Goal: Information Seeking & Learning: Learn about a topic

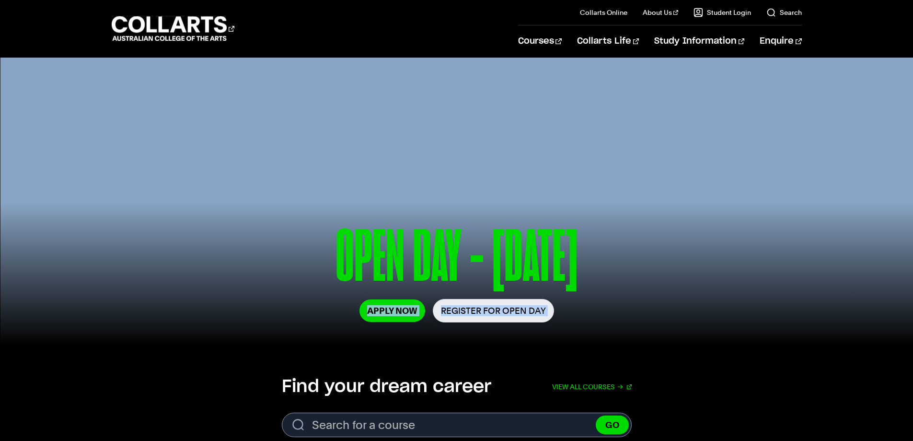
drag, startPoint x: 759, startPoint y: 291, endPoint x: 746, endPoint y: 200, distance: 91.5
click at [743, 236] on div "OPEN DAY - 30 AUG Apply Now Register for Open Day" at bounding box center [457, 283] width 690 height 126
click at [582, 385] on link "View all courses" at bounding box center [592, 386] width 80 height 21
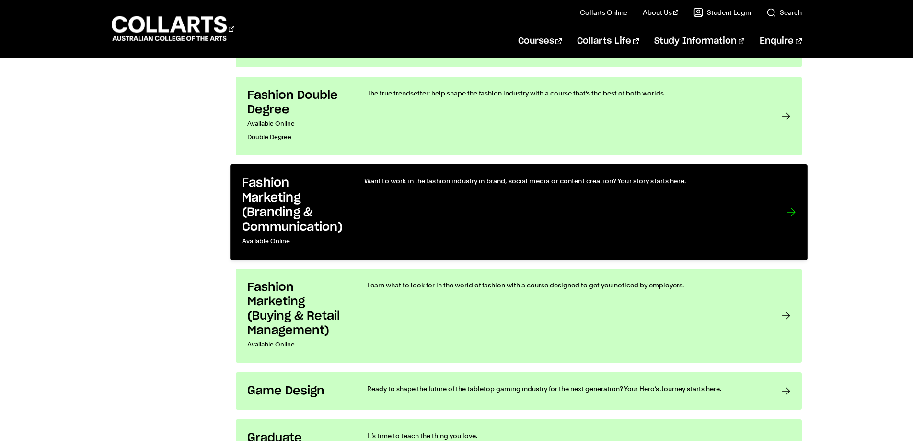
scroll to position [1198, 0]
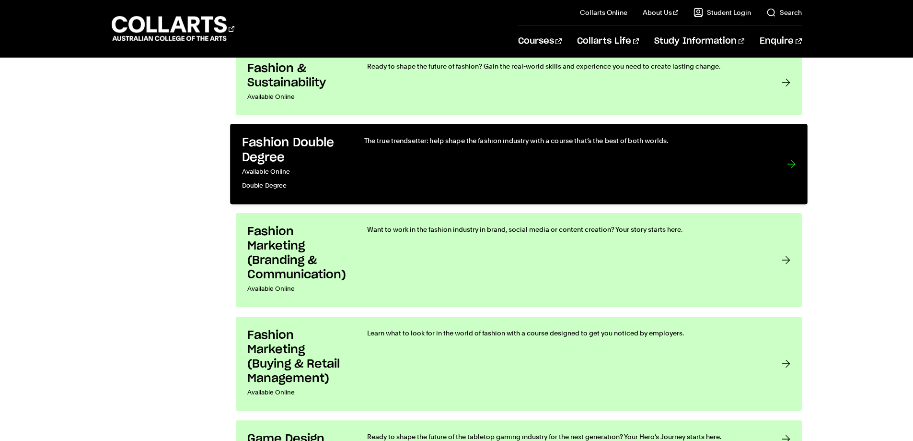
click at [538, 156] on div "The true trendsetter: help shape the fashion industry with a course that’s the …" at bounding box center [565, 164] width 403 height 57
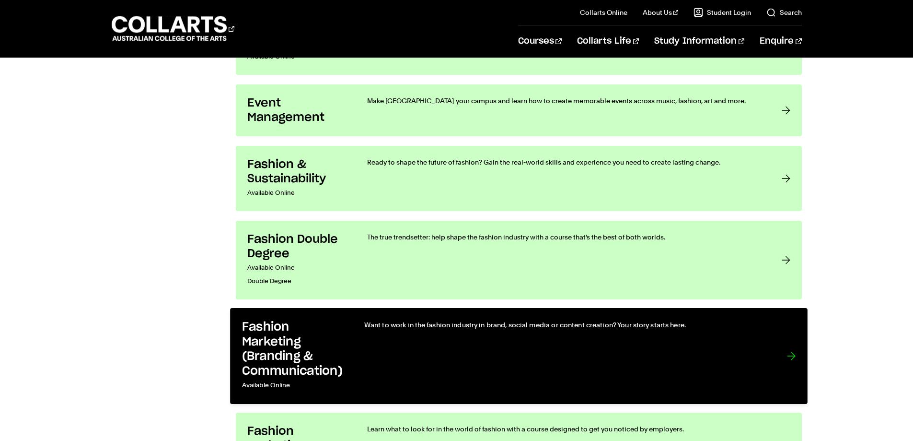
scroll to position [1007, 0]
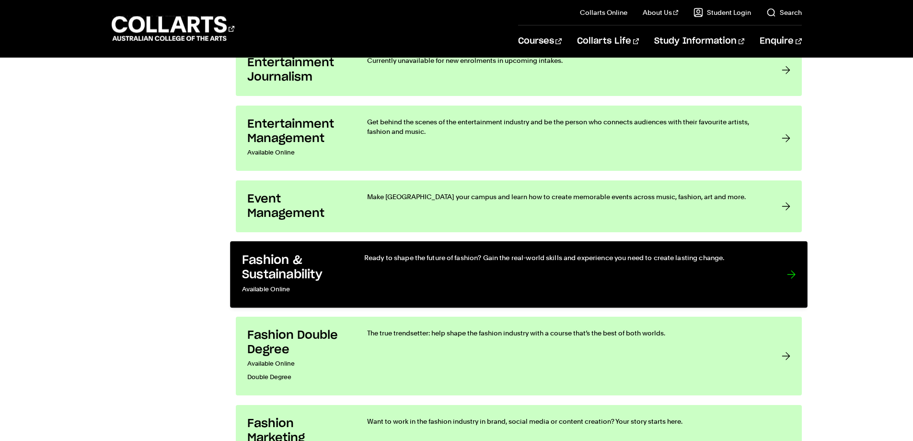
click at [455, 256] on p "Ready to shape the future of fashion? Gain the real-world skills and experience…" at bounding box center [565, 258] width 403 height 10
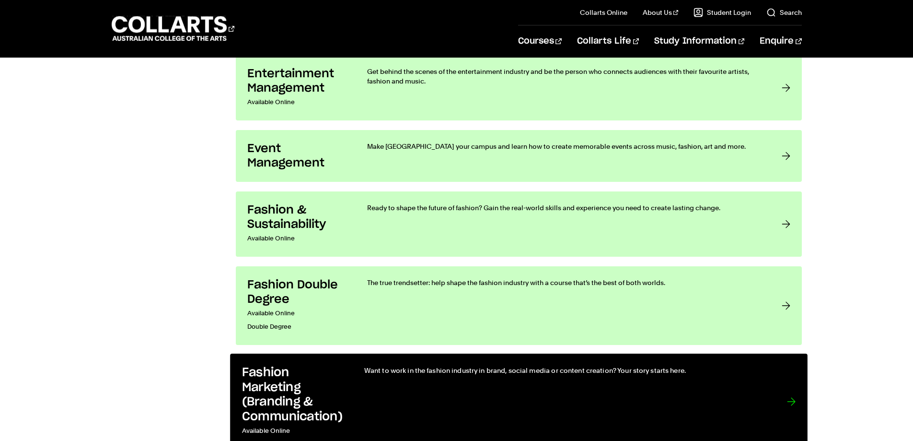
scroll to position [1151, 0]
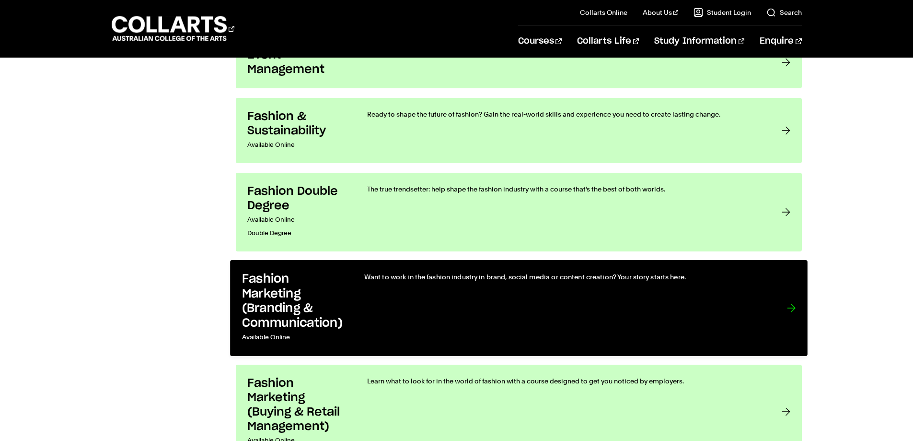
click at [469, 281] on div "Want to work in the fashion industry in brand, social media or content creation…" at bounding box center [565, 308] width 403 height 72
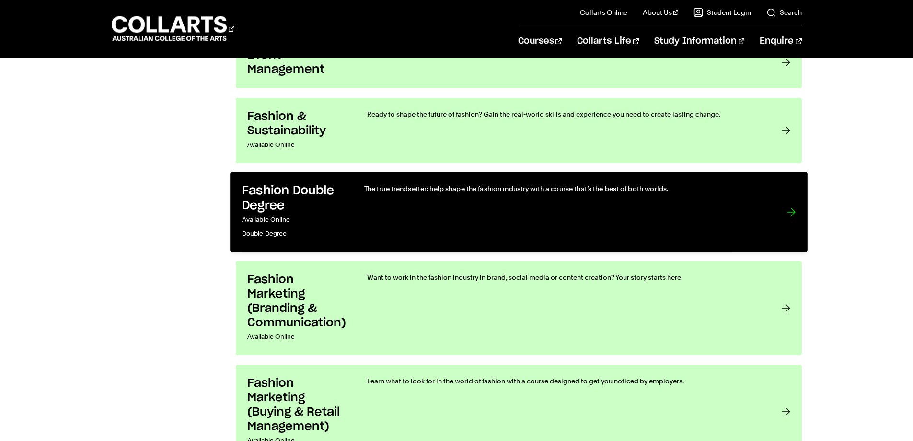
click at [453, 194] on div "The true trendsetter: help shape the fashion industry with a course that’s the …" at bounding box center [565, 212] width 403 height 57
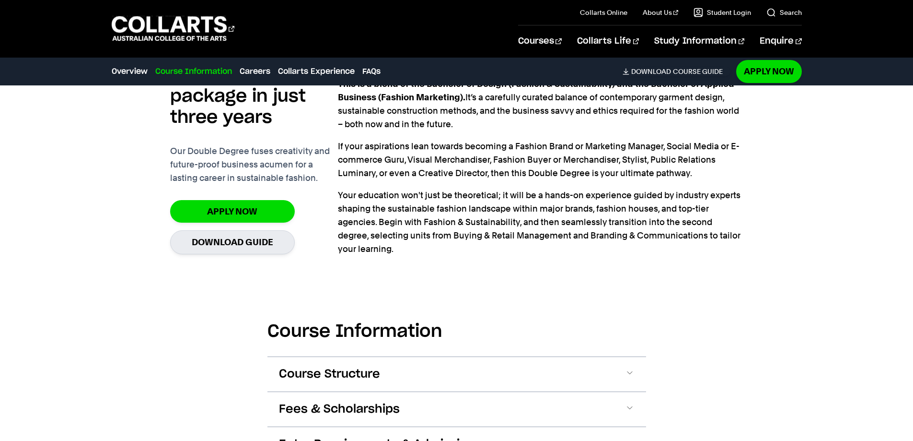
scroll to position [863, 0]
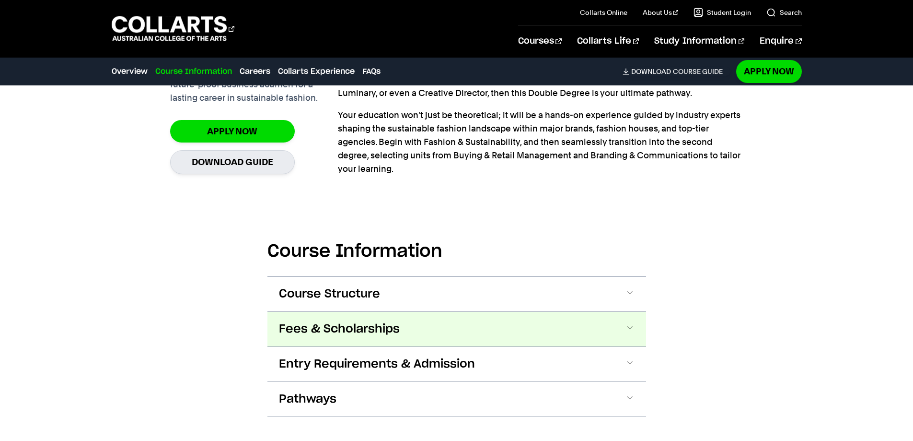
click at [360, 332] on span "Fees & Scholarships" at bounding box center [339, 328] width 121 height 15
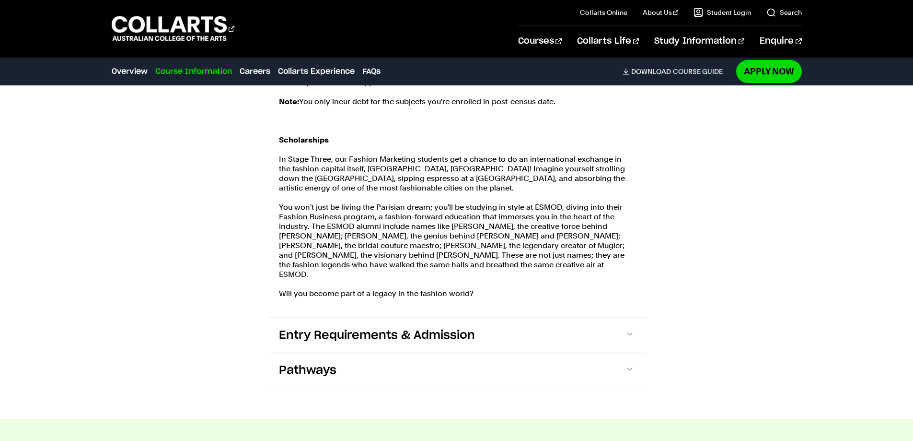
scroll to position [1328, 0]
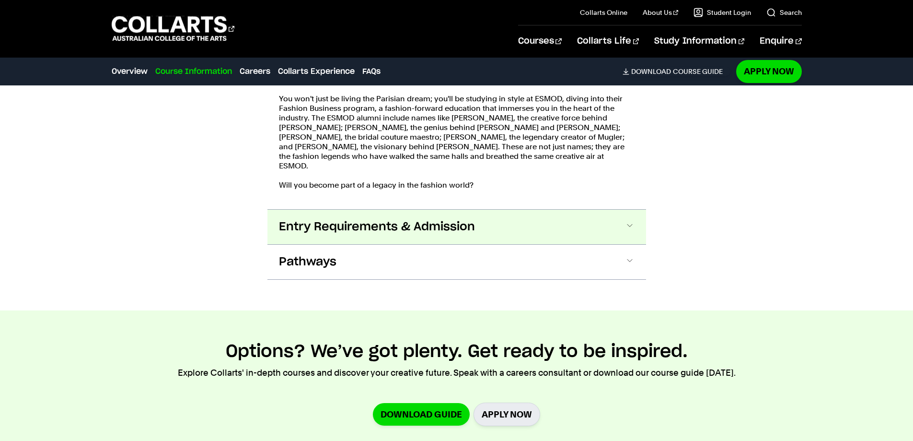
click at [431, 219] on span "Entry Requirements & Admission" at bounding box center [377, 226] width 196 height 15
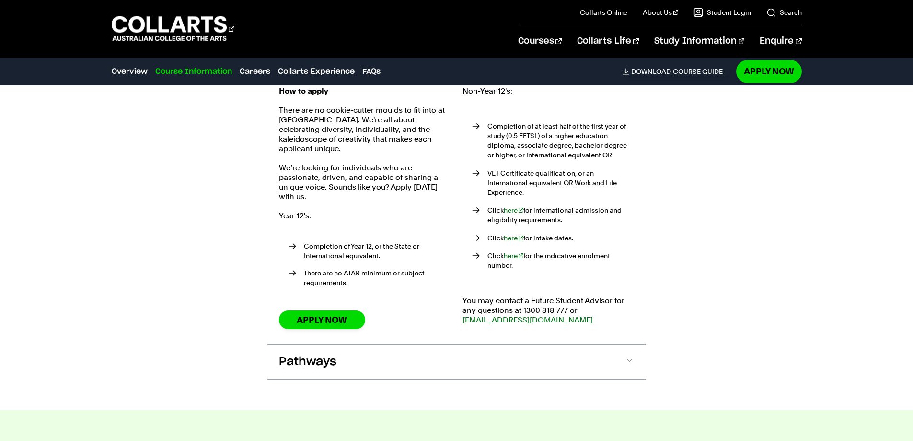
scroll to position [1681, 0]
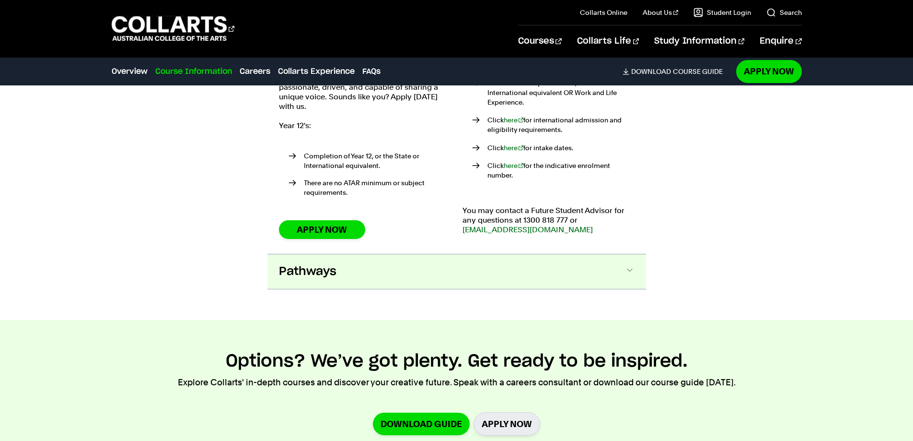
click at [302, 264] on span "Pathways" at bounding box center [308, 271] width 58 height 15
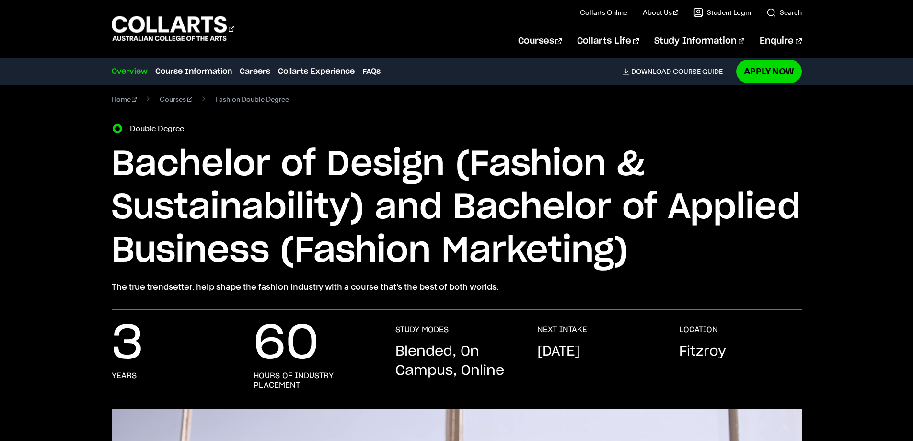
scroll to position [0, 0]
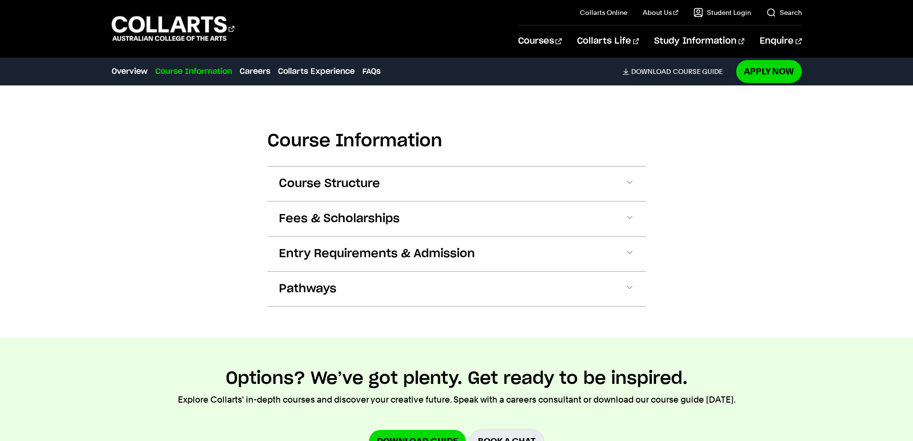
scroll to position [959, 0]
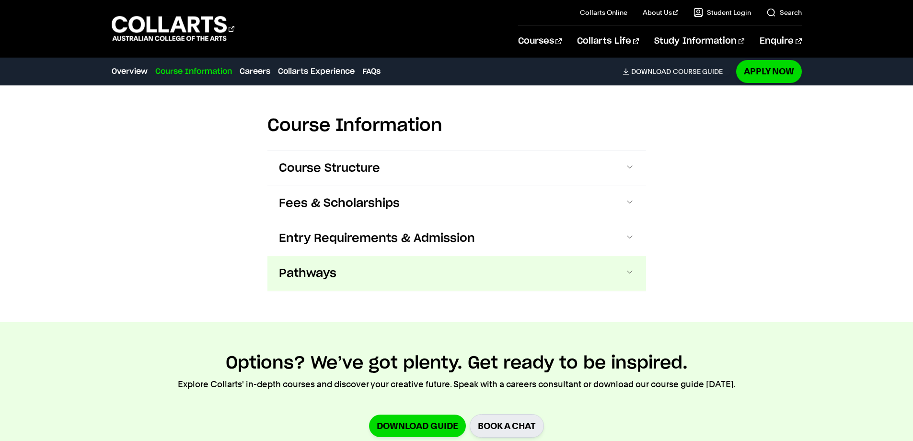
click at [389, 266] on button "Pathways" at bounding box center [456, 273] width 379 height 35
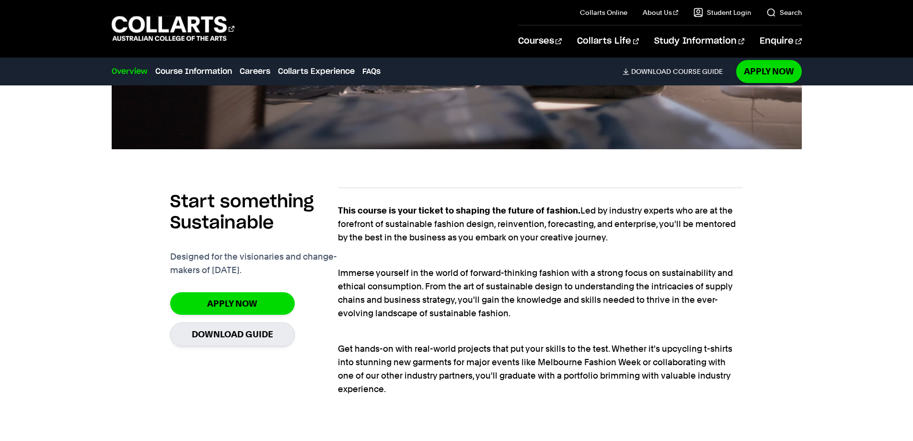
scroll to position [601, 0]
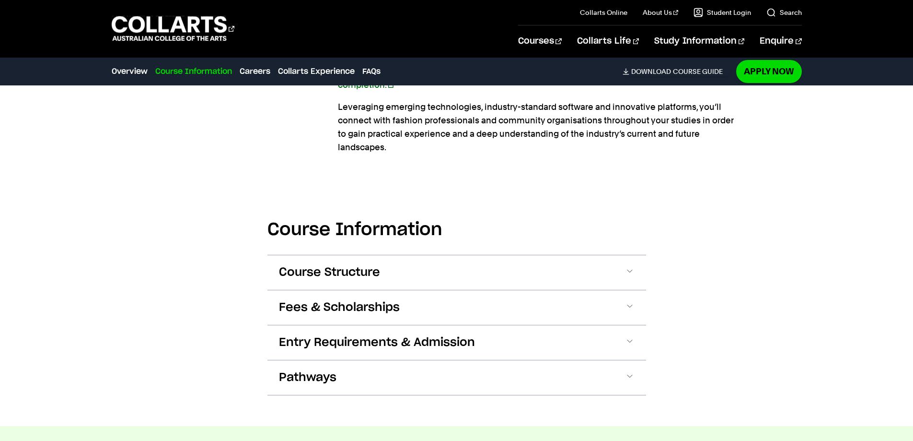
scroll to position [959, 0]
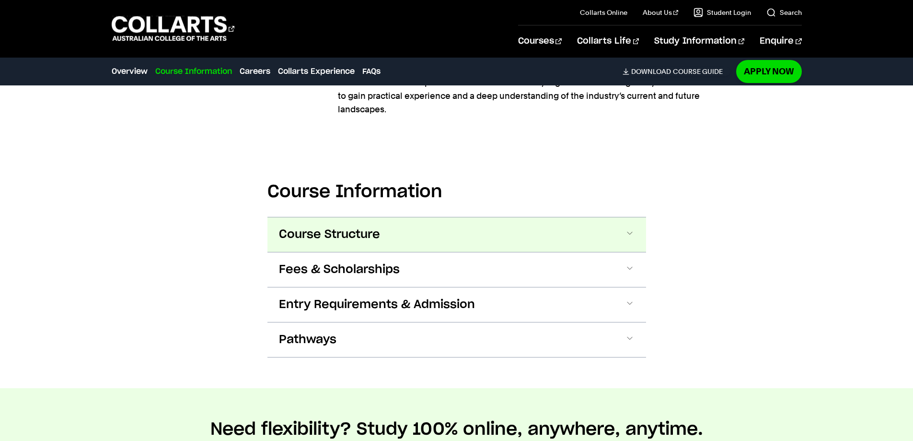
click at [332, 227] on span "Course Structure" at bounding box center [329, 234] width 101 height 15
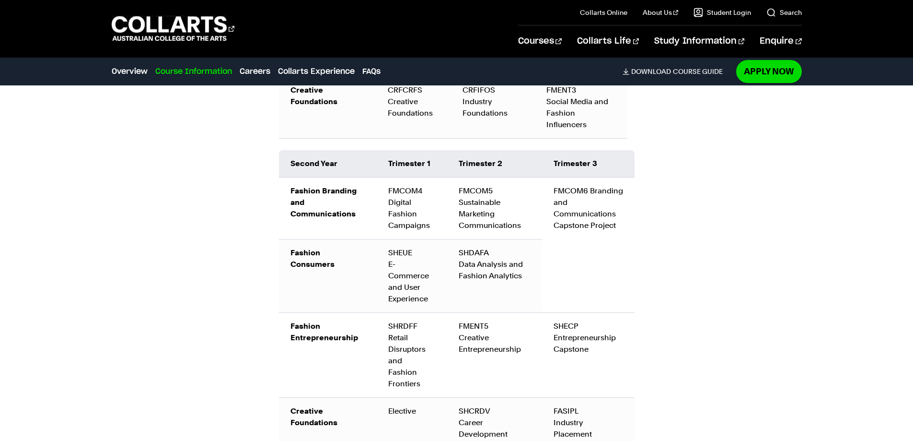
scroll to position [1460, 0]
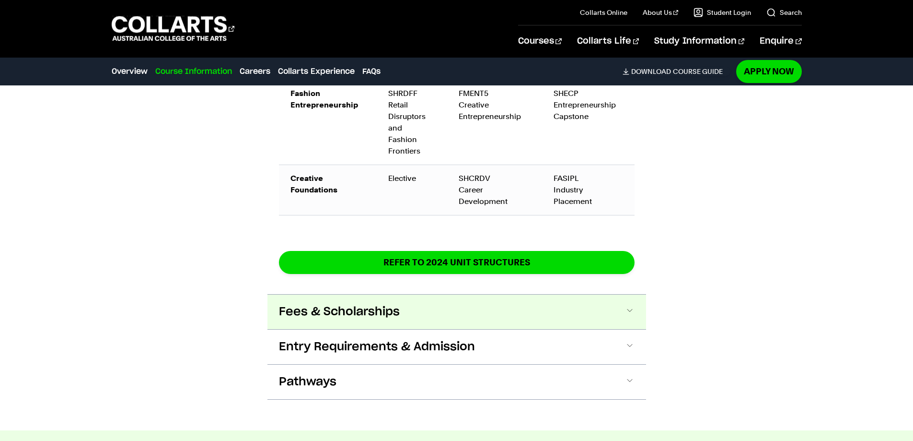
click at [335, 304] on span "Fees & Scholarships" at bounding box center [339, 311] width 121 height 15
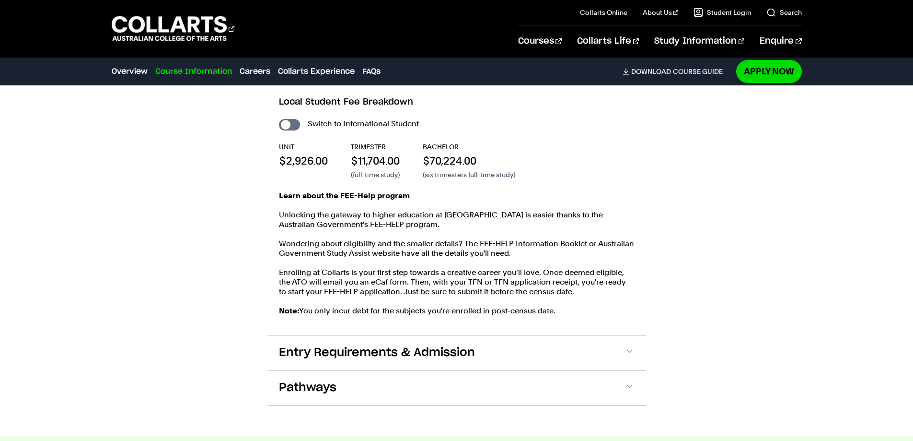
scroll to position [1978, 0]
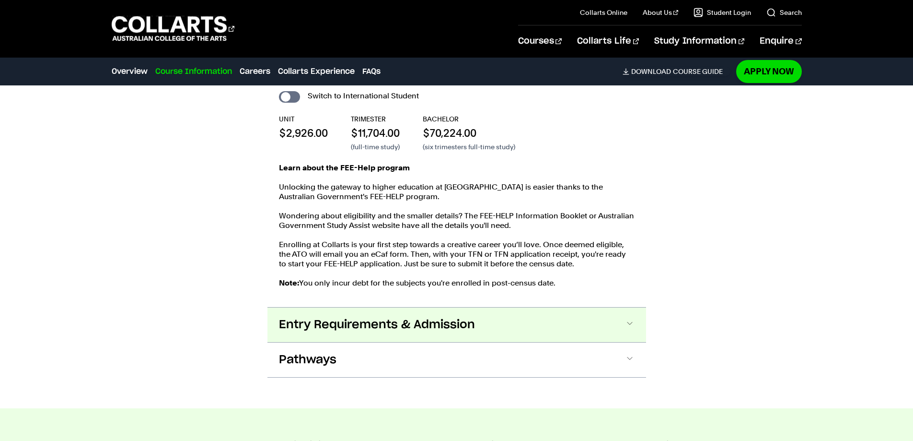
click at [434, 317] on span "Entry Requirements & Admission" at bounding box center [377, 324] width 196 height 15
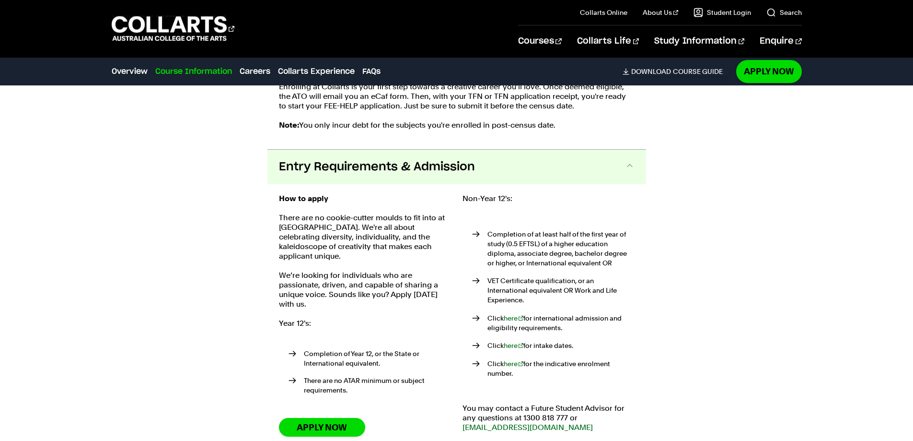
scroll to position [2174, 0]
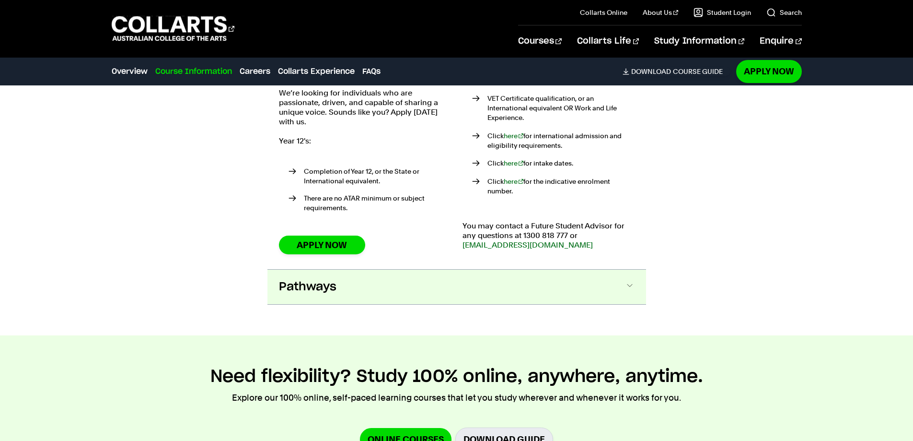
click at [340, 269] on button "Pathways" at bounding box center [456, 286] width 379 height 35
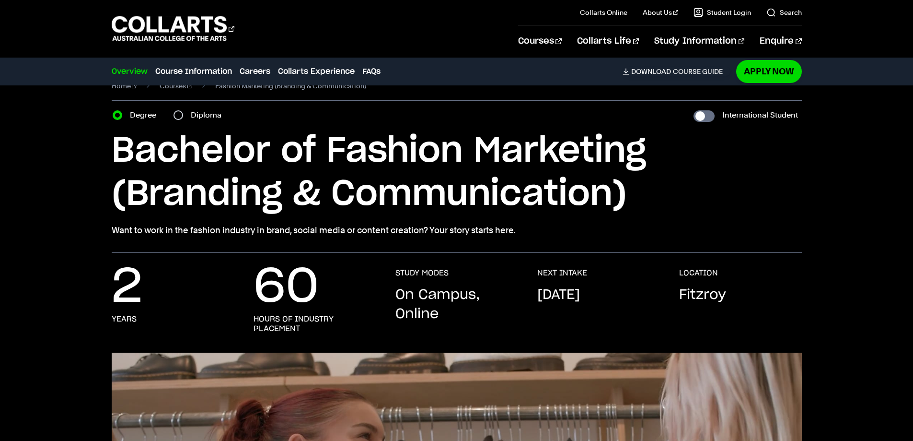
scroll to position [0, 0]
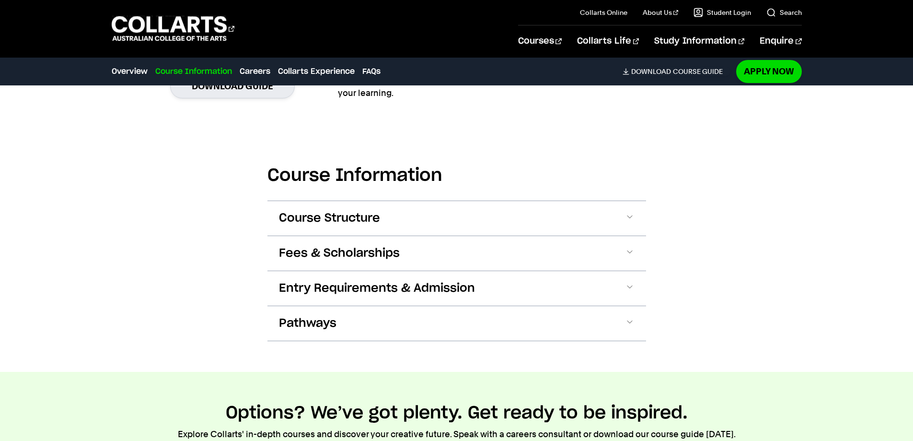
scroll to position [1055, 0]
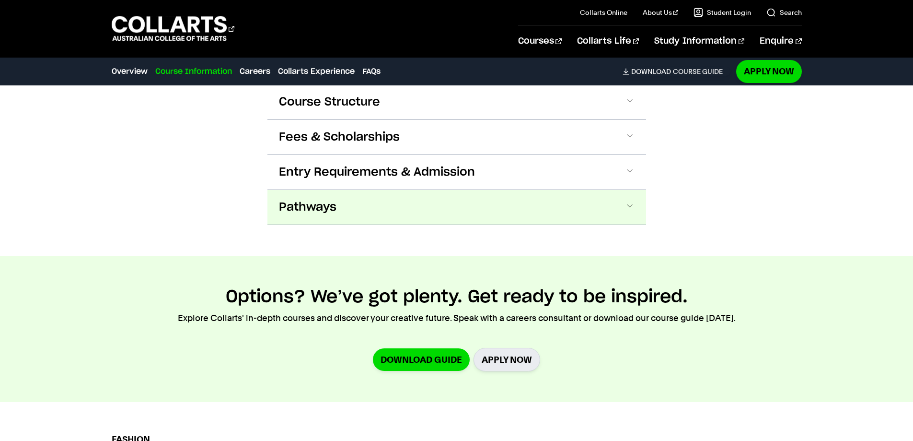
click at [294, 213] on span "Pathways" at bounding box center [308, 206] width 58 height 15
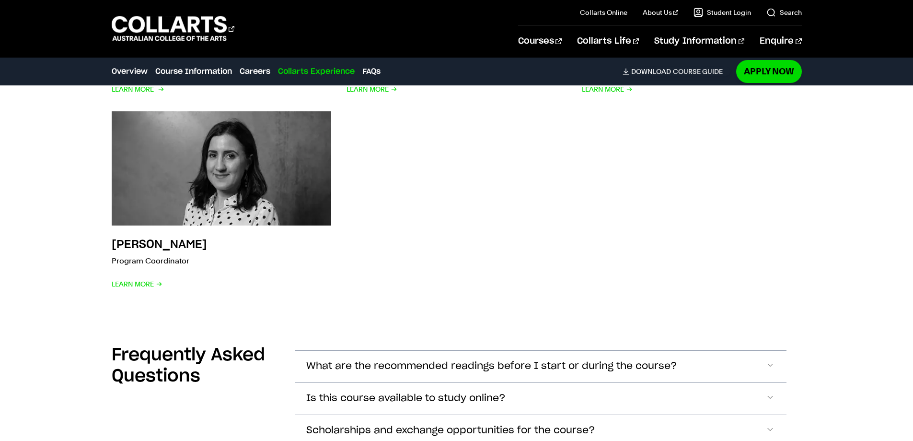
scroll to position [3212, 0]
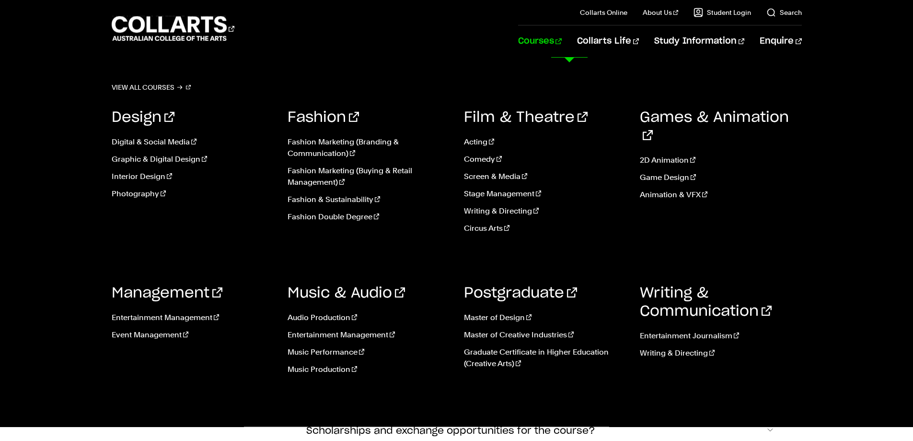
click at [558, 40] on link "Courses" at bounding box center [540, 41] width 44 height 32
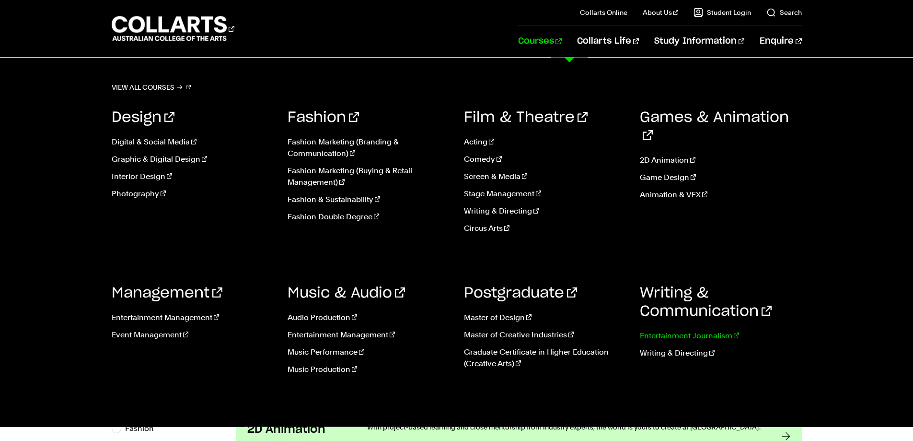
click at [676, 335] on link "Entertainment Journalism" at bounding box center [721, 336] width 162 height 12
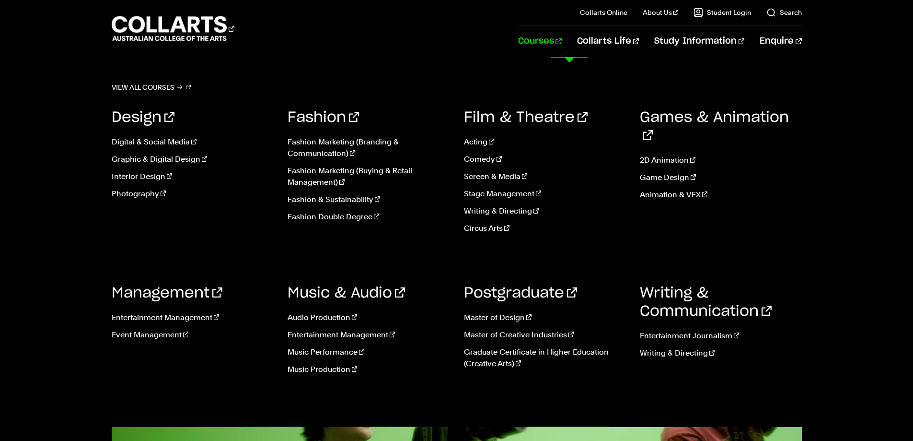
click at [562, 41] on link "Courses" at bounding box center [540, 41] width 44 height 32
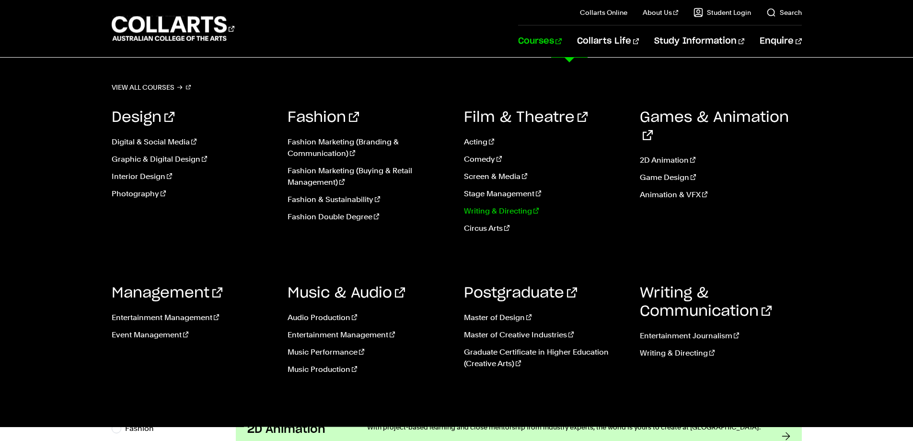
click at [525, 208] on link "Writing & Directing" at bounding box center [545, 211] width 162 height 12
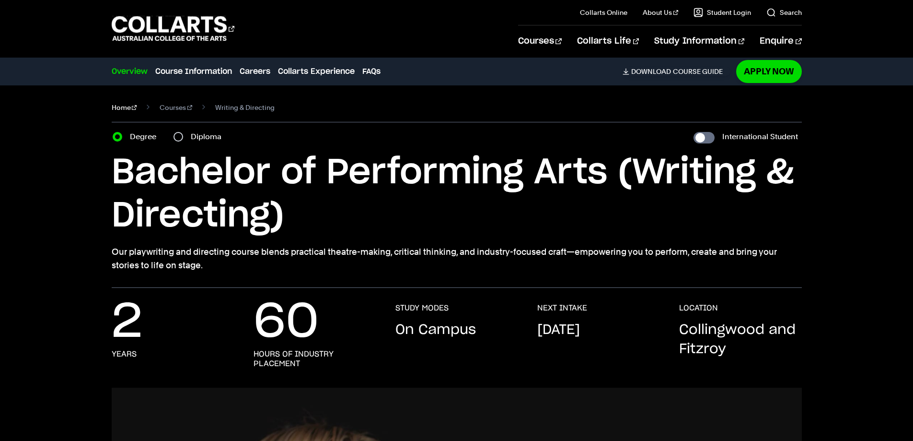
click at [121, 110] on link "Home" at bounding box center [124, 107] width 25 height 13
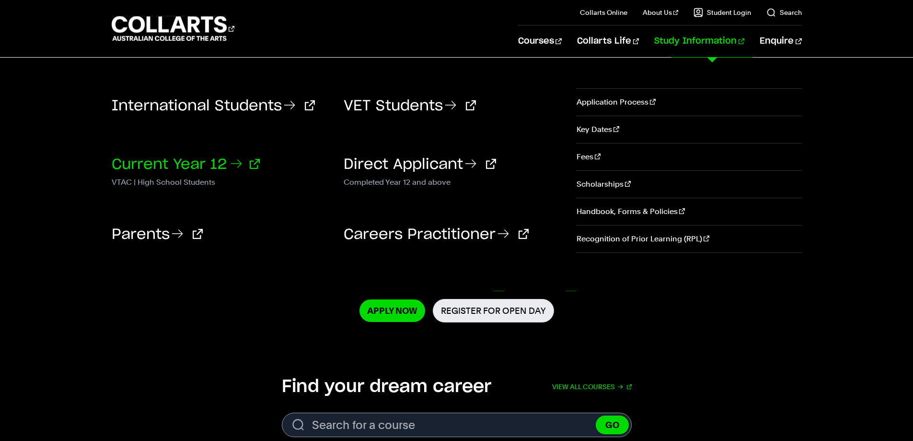
click at [172, 168] on link "Current Year 12" at bounding box center [186, 164] width 148 height 14
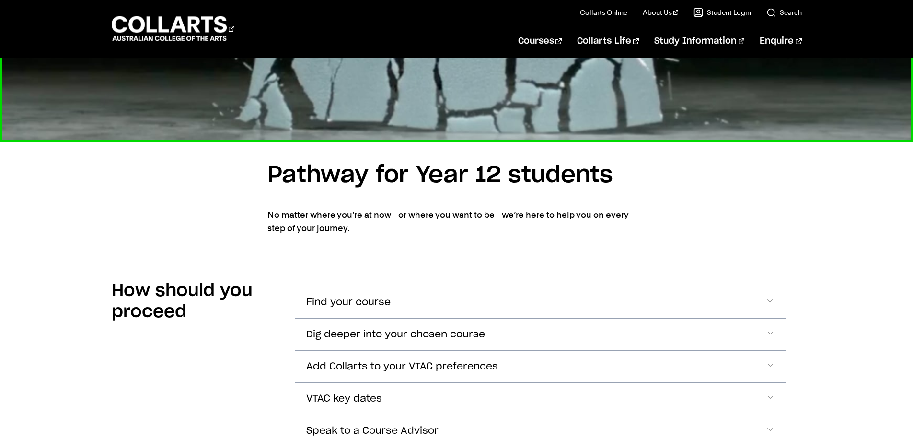
scroll to position [767, 0]
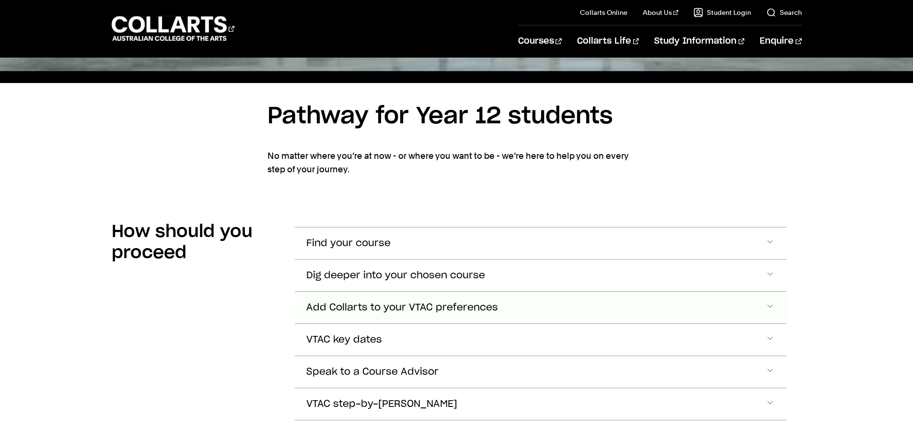
click at [391, 249] on span "Add Collarts to your VTAC preferences" at bounding box center [348, 243] width 84 height 11
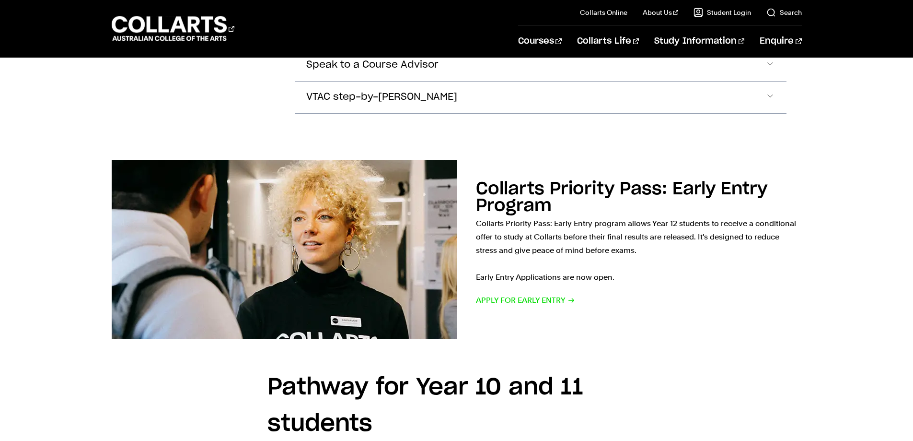
scroll to position [1216, 0]
